Goal: Information Seeking & Learning: Understand process/instructions

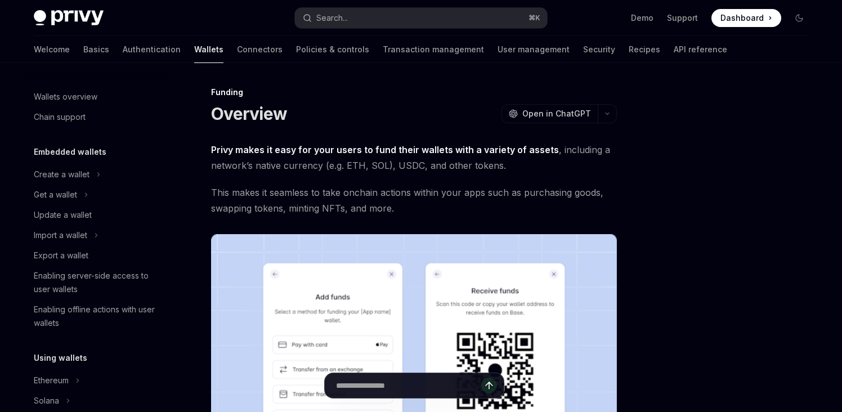
scroll to position [322, 0]
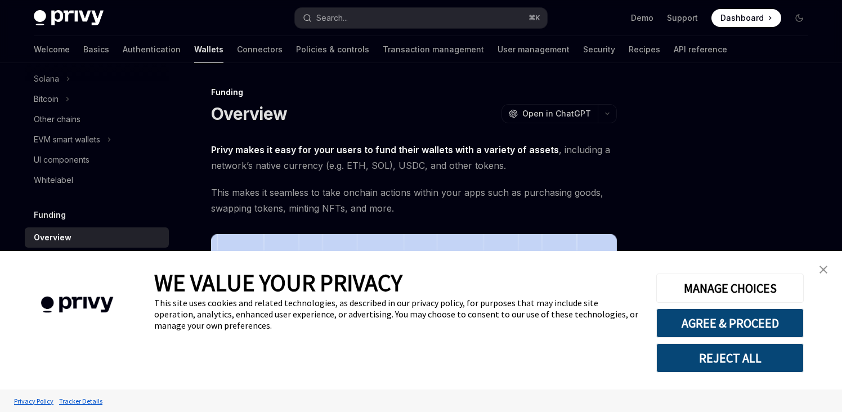
click at [819, 268] on link "close banner" at bounding box center [823, 269] width 23 height 23
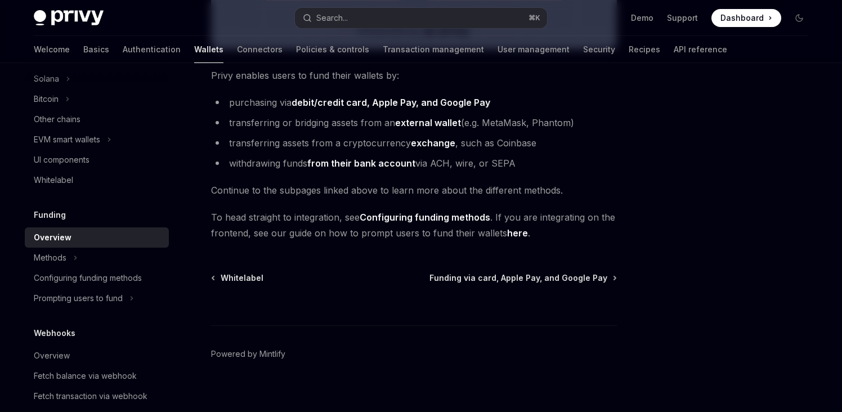
scroll to position [485, 0]
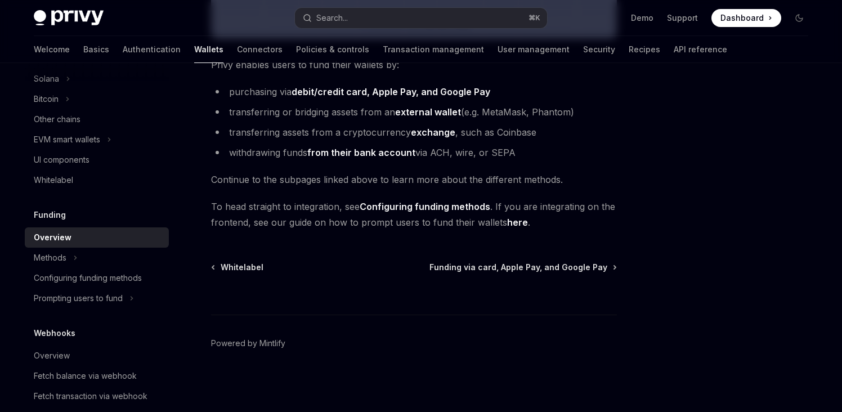
click at [409, 148] on link "from their bank account" at bounding box center [361, 153] width 108 height 12
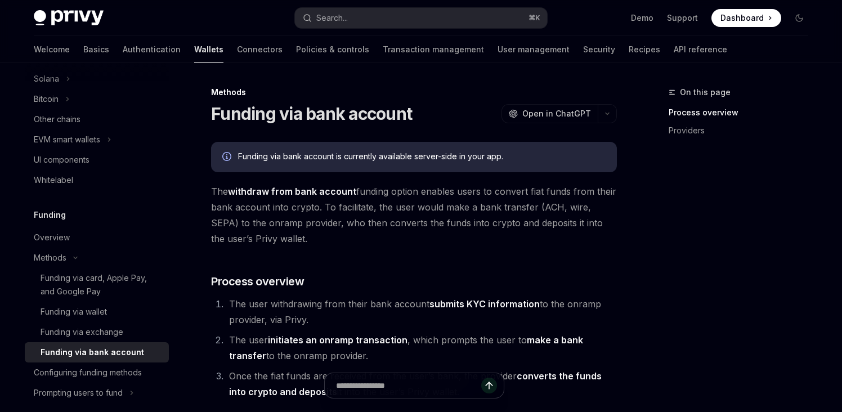
click at [409, 148] on div "Funding via bank account is currently available server-side in your app." at bounding box center [414, 157] width 406 height 30
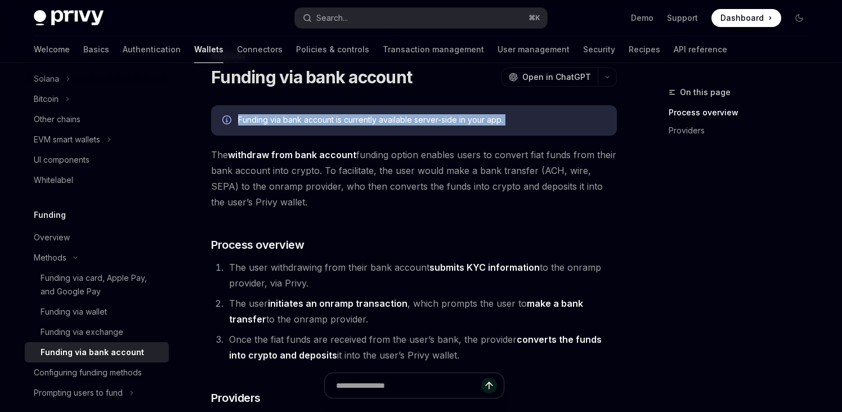
scroll to position [38, 0]
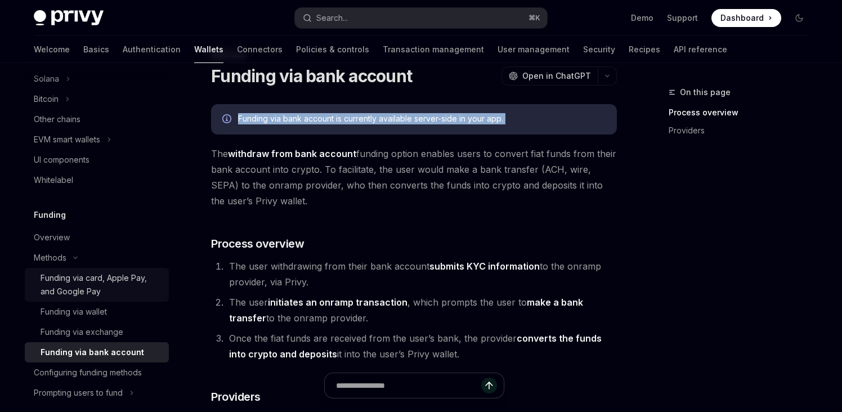
click at [70, 280] on div "Funding via card, Apple Pay, and Google Pay" at bounding box center [102, 284] width 122 height 27
type textarea "*"
